Goal: Information Seeking & Learning: Find specific page/section

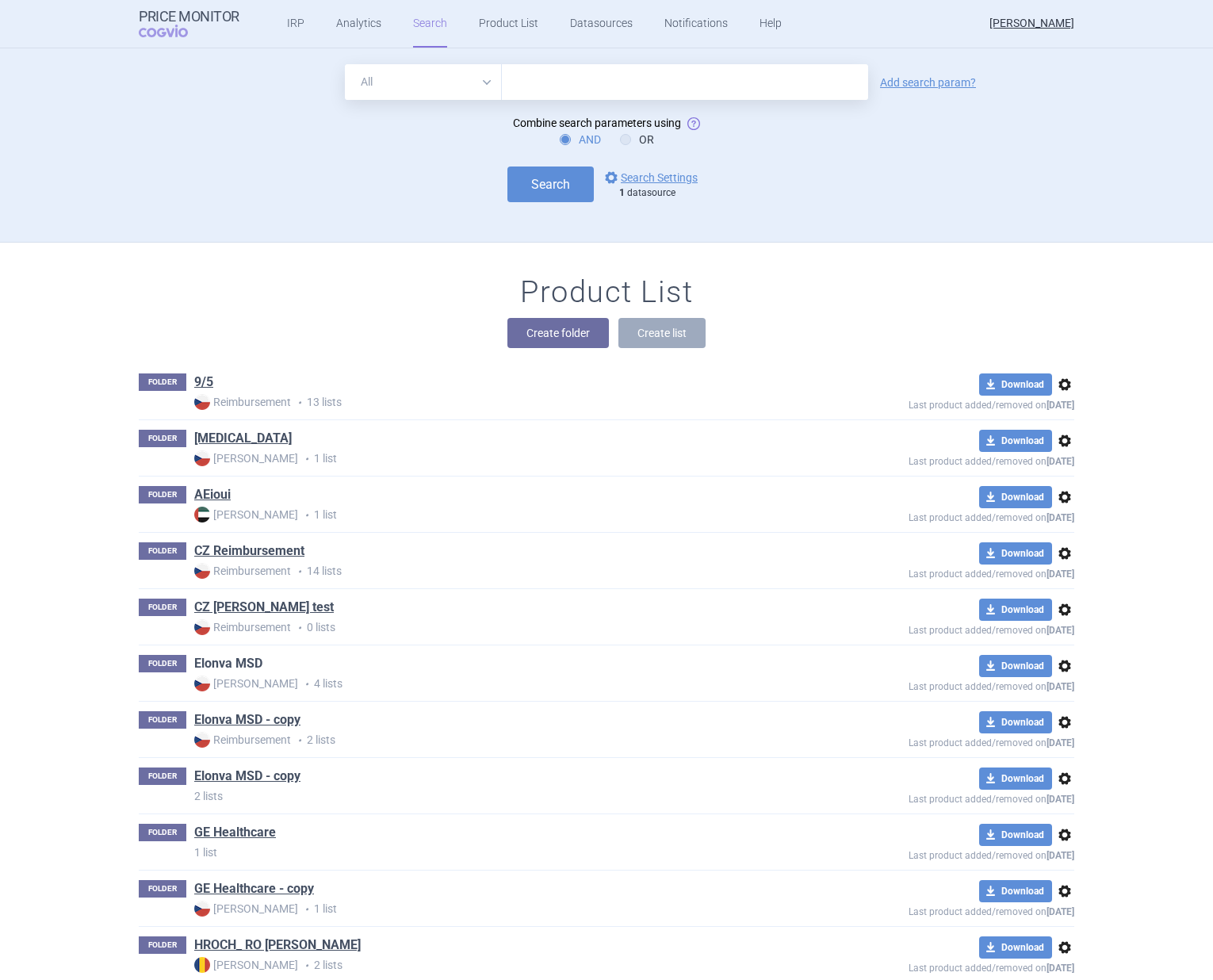
click at [230, 661] on link "Elonva MSD" at bounding box center [228, 663] width 68 height 18
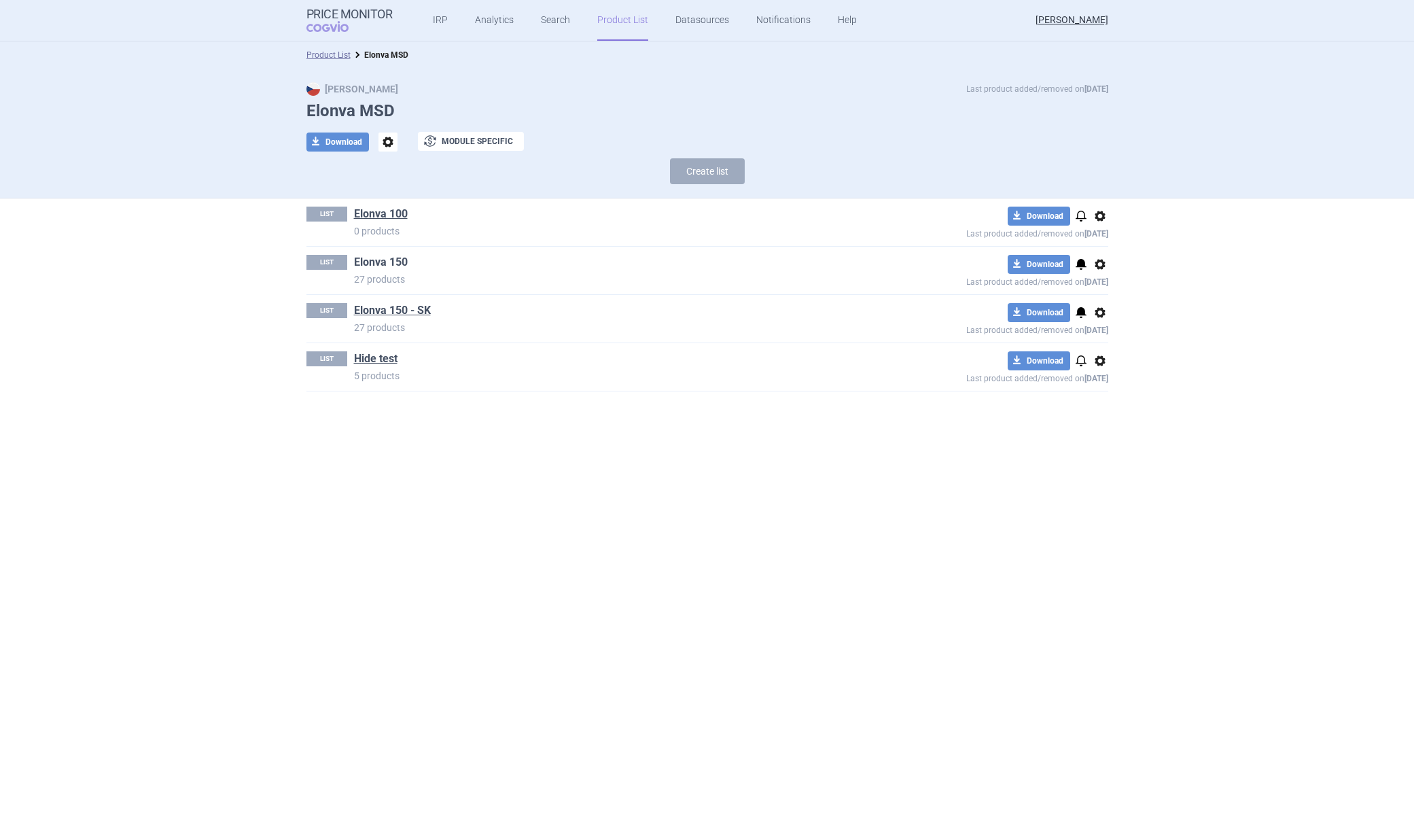
click at [359, 257] on link "Elonva 150" at bounding box center [381, 262] width 54 height 15
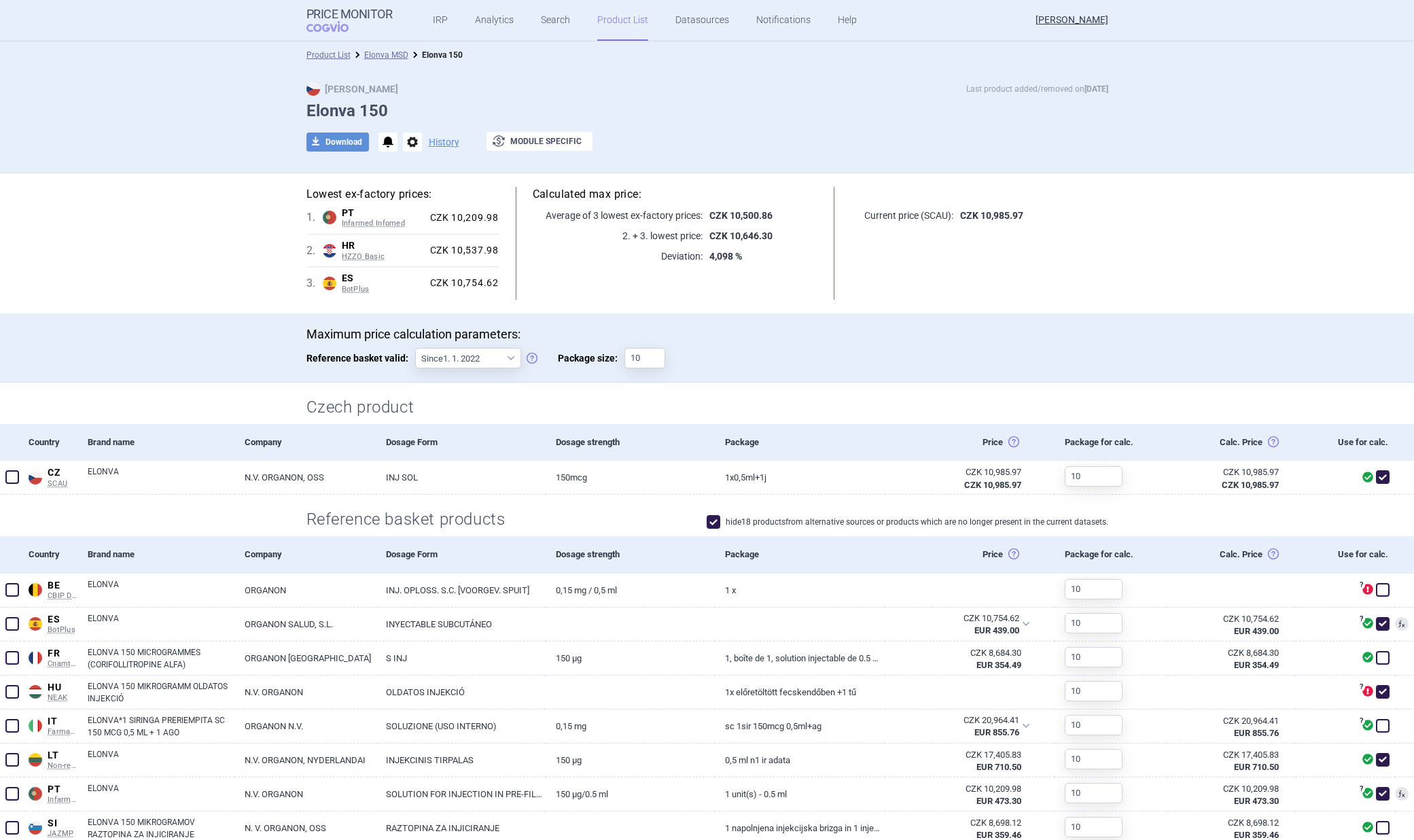
scroll to position [305, 0]
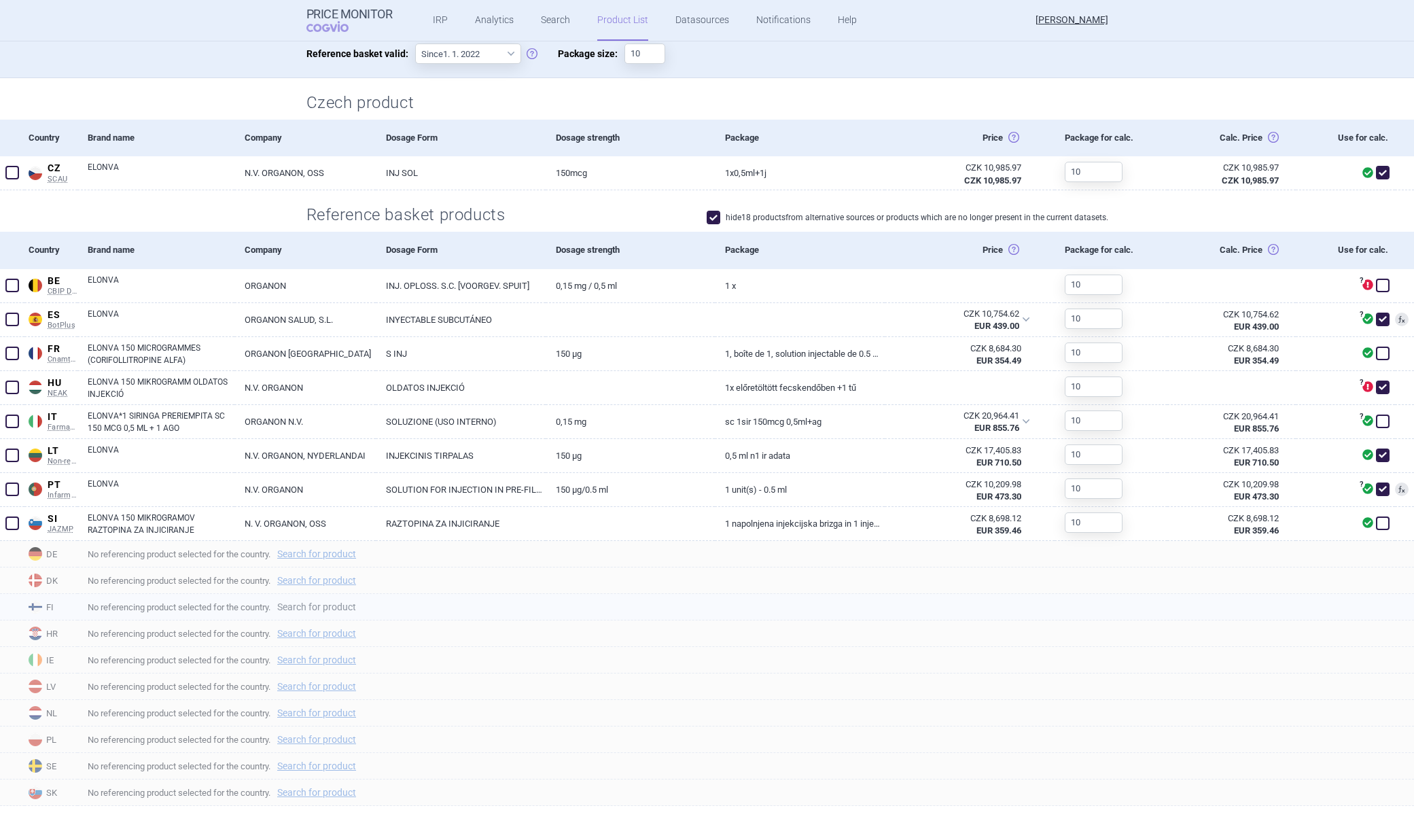
click at [336, 605] on link "Search for product" at bounding box center [316, 606] width 79 height 9
select select "country"
